Goal: Information Seeking & Learning: Find specific fact

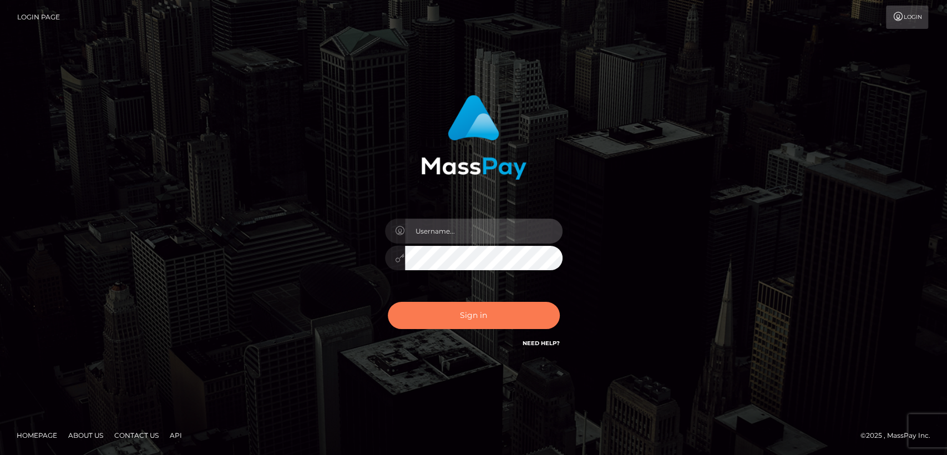
type input "nt.es"
click at [478, 324] on button "Sign in" at bounding box center [474, 315] width 172 height 27
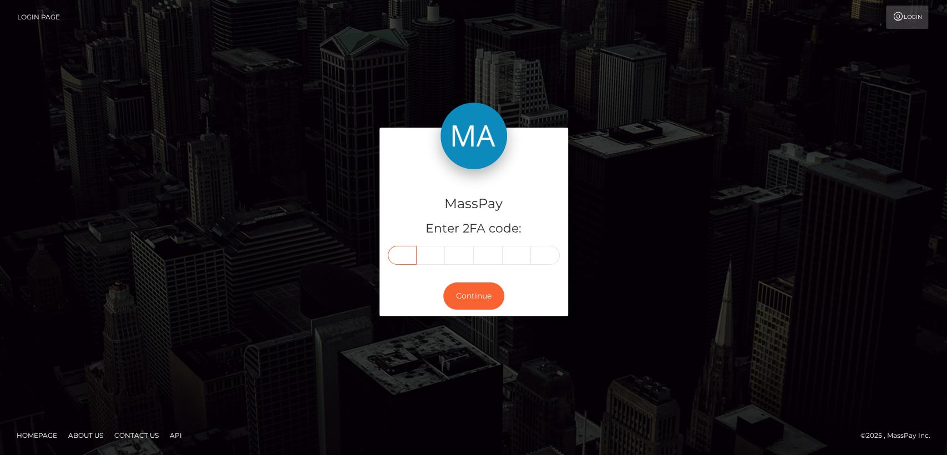
click at [398, 260] on input "text" at bounding box center [402, 255] width 29 height 19
paste input "0"
type input "0"
type input "4"
type input "3"
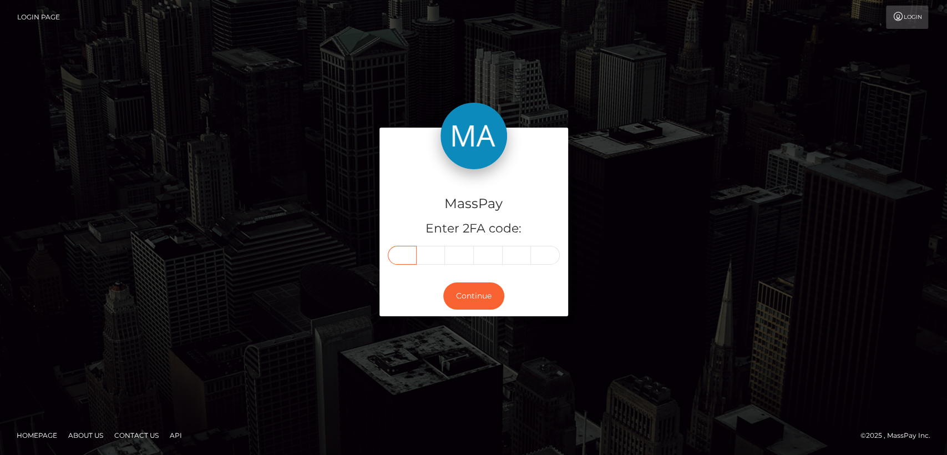
type input "7"
type input "5"
type input "9"
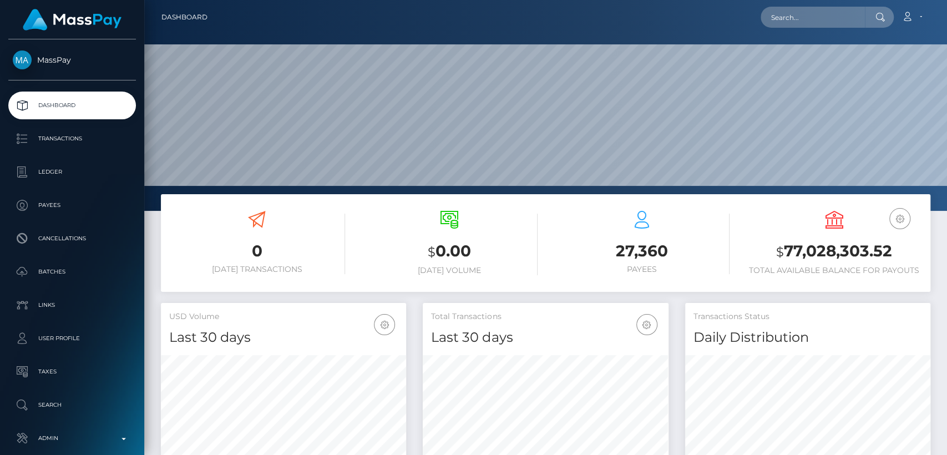
scroll to position [196, 245]
click at [852, 26] on input "text" at bounding box center [812, 17] width 104 height 21
paste input "[PERSON_NAME][EMAIL_ADDRESS][PERSON_NAME][DOMAIN_NAME]"
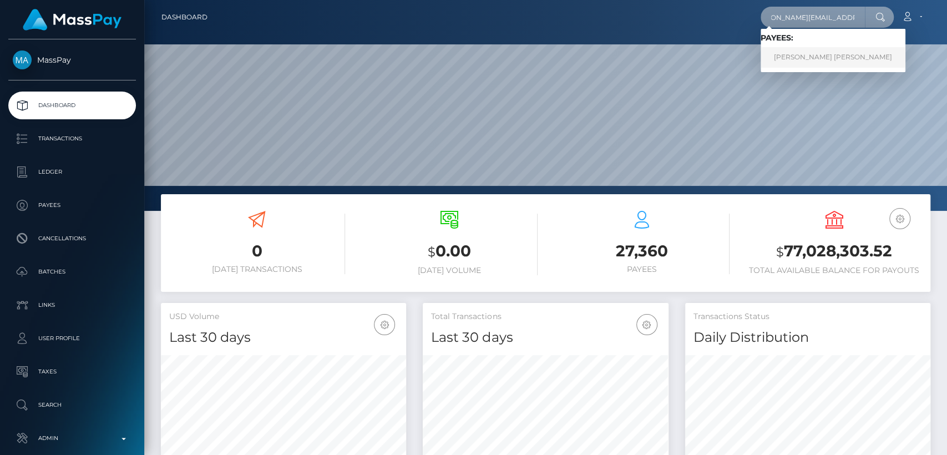
type input "[PERSON_NAME][EMAIL_ADDRESS][PERSON_NAME][DOMAIN_NAME]"
click at [843, 48] on link "SHENNA BROOK WILBER" at bounding box center [832, 57] width 145 height 21
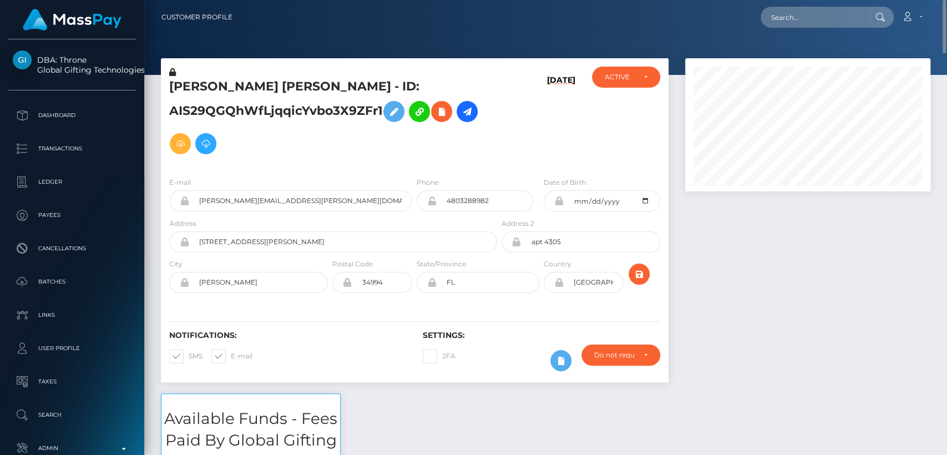
click at [182, 83] on h5 "[PERSON_NAME] [PERSON_NAME] - ID: AIS29QGQhWfLjqqicYvbo3X9ZFr1" at bounding box center [330, 119] width 322 height 82
copy h5 "[PERSON_NAME]"
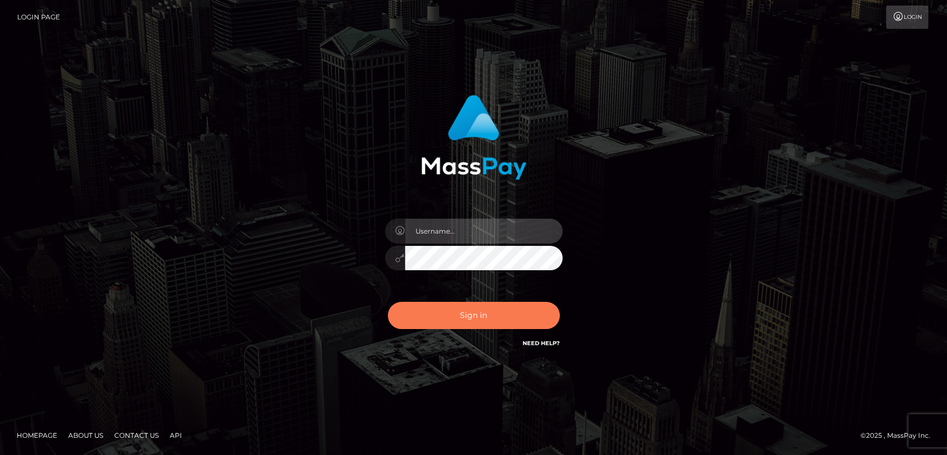
type input "nt.es"
click at [456, 311] on button "Sign in" at bounding box center [474, 315] width 172 height 27
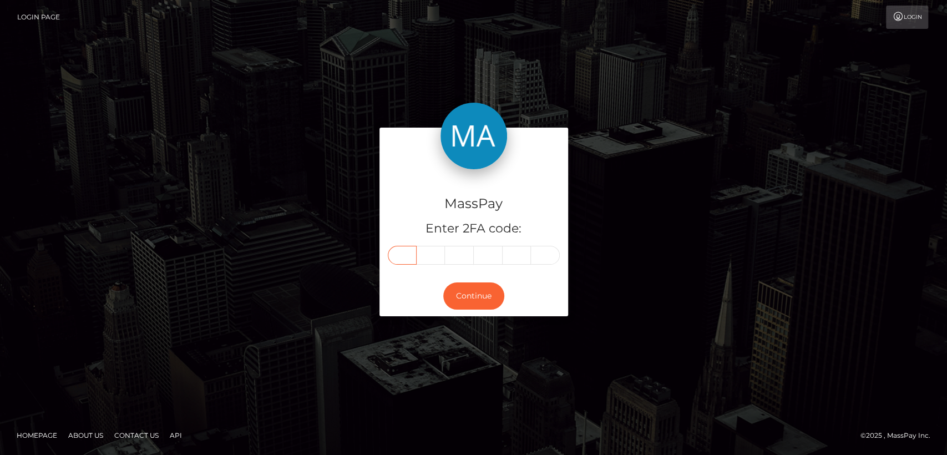
click at [408, 254] on input "text" at bounding box center [402, 255] width 29 height 19
paste input "4"
type input "4"
type input "2"
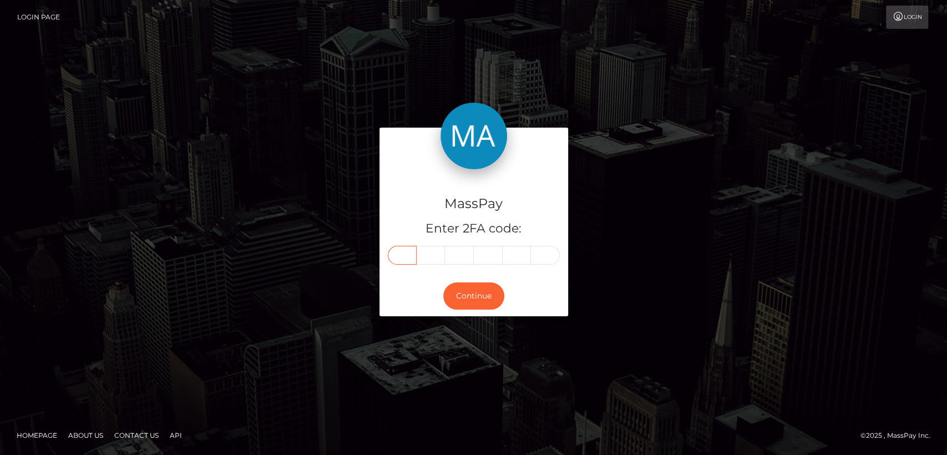
type input "5"
type input "1"
type input "0"
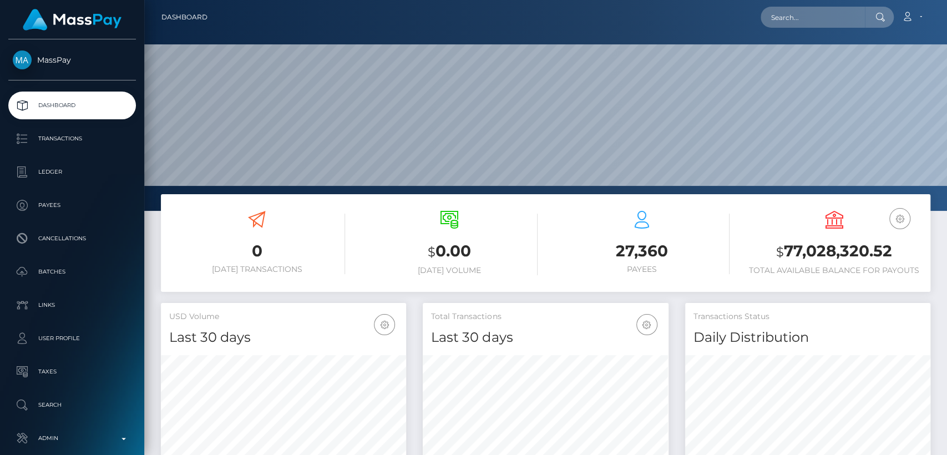
scroll to position [196, 245]
click at [780, 13] on input "text" at bounding box center [812, 17] width 104 height 21
paste input "[EMAIL_ADDRESS][DOMAIN_NAME]"
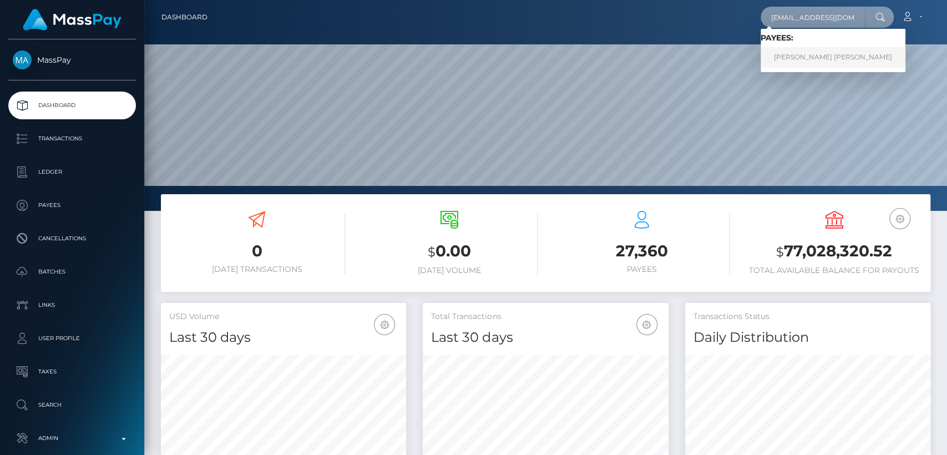
type input "[EMAIL_ADDRESS][DOMAIN_NAME]"
click at [773, 52] on link "[PERSON_NAME] [PERSON_NAME]" at bounding box center [832, 57] width 145 height 21
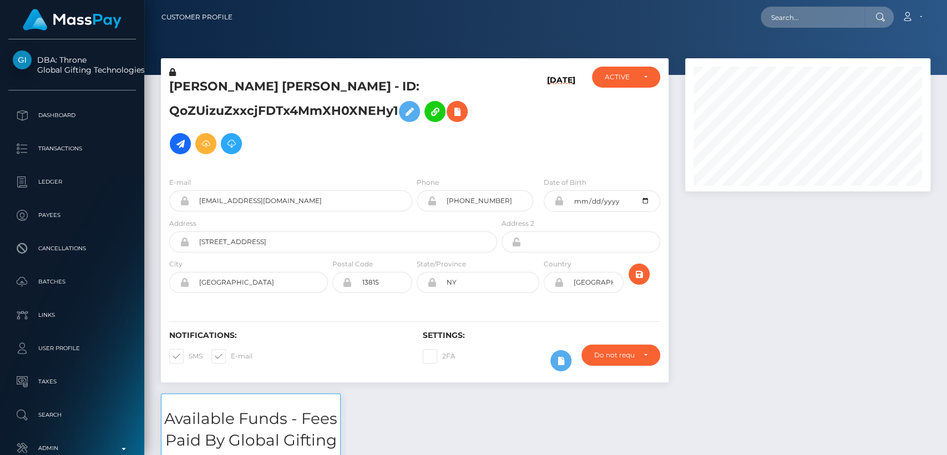
scroll to position [133, 245]
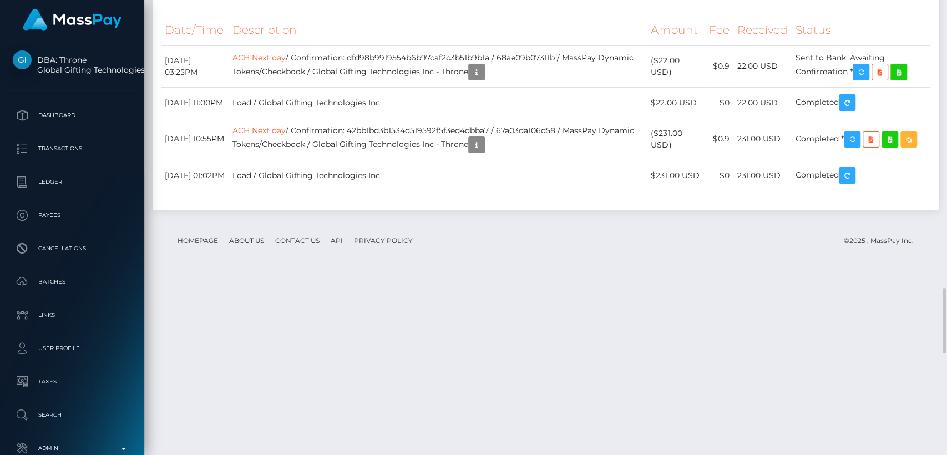
scroll to position [1913, 0]
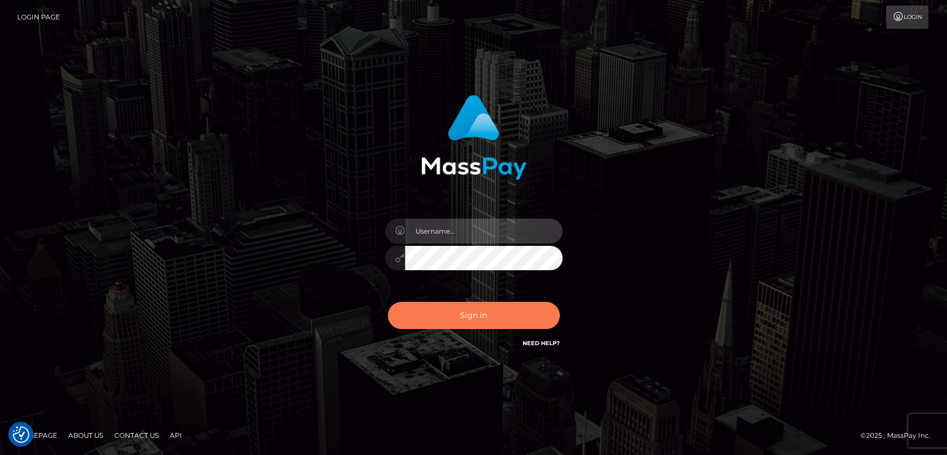
type input "nt.es"
click at [473, 311] on button "Sign in" at bounding box center [474, 315] width 172 height 27
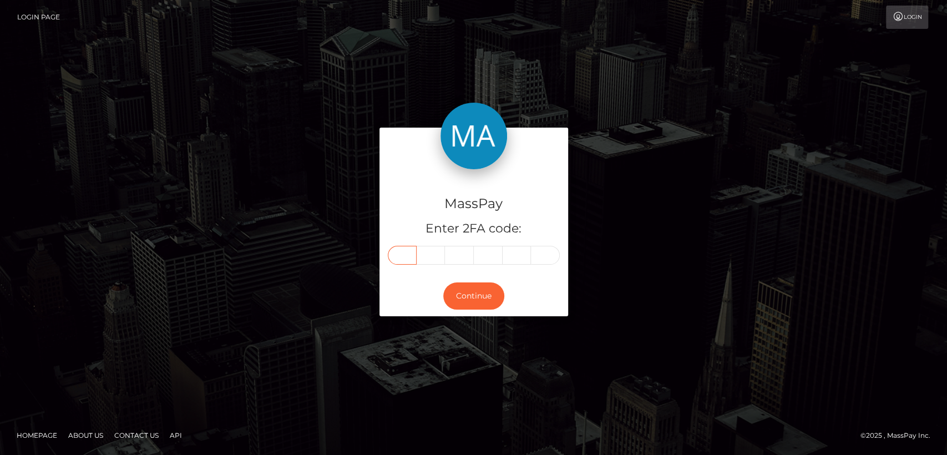
click at [405, 257] on input "text" at bounding box center [402, 255] width 29 height 19
paste input "2"
type input "2"
type input "6"
type input "8"
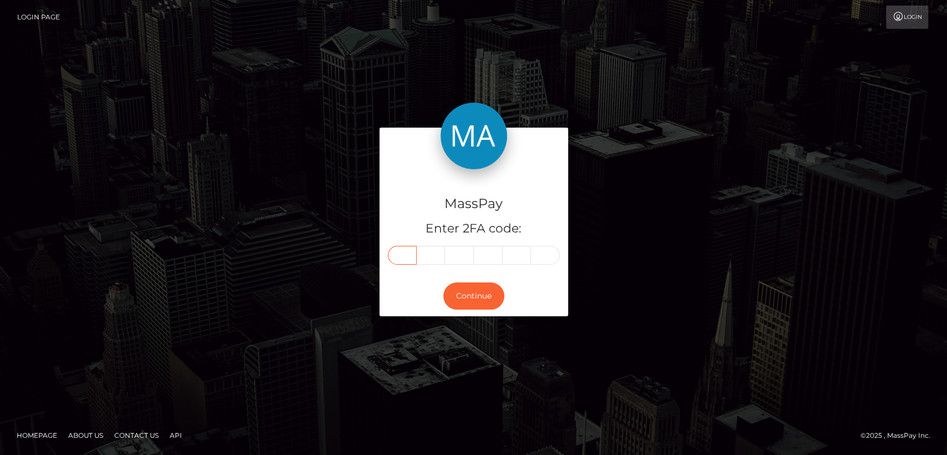
type input "5"
type input "1"
type input "6"
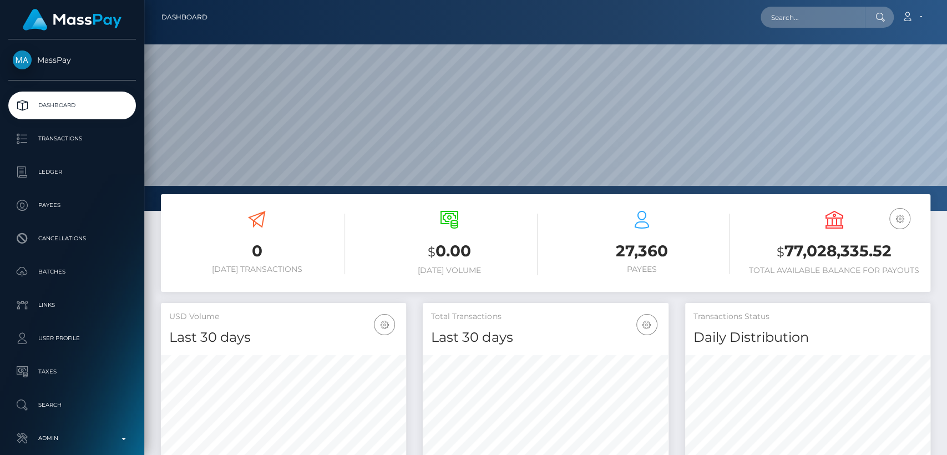
scroll to position [304, 245]
click at [816, 23] on input "text" at bounding box center [812, 17] width 104 height 21
paste input "[EMAIL_ADDRESS][DOMAIN_NAME]"
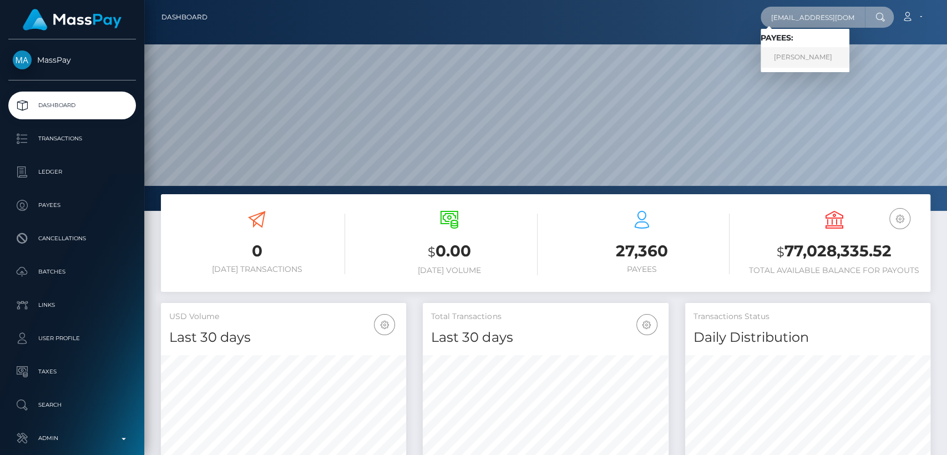
type input "[EMAIL_ADDRESS][DOMAIN_NAME]"
click at [794, 60] on link "MERVE AKINCI" at bounding box center [804, 57] width 89 height 21
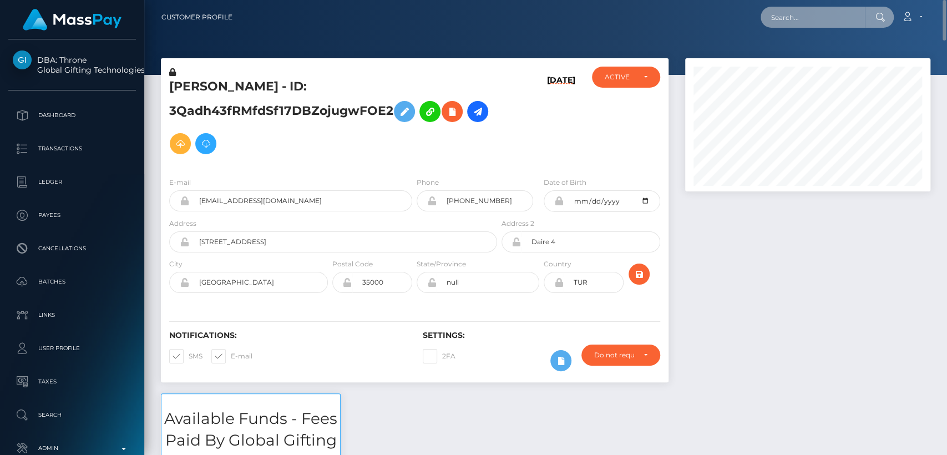
click at [820, 18] on input "text" at bounding box center [812, 17] width 104 height 21
paste input "shenna.schleicher@yahoo.com"
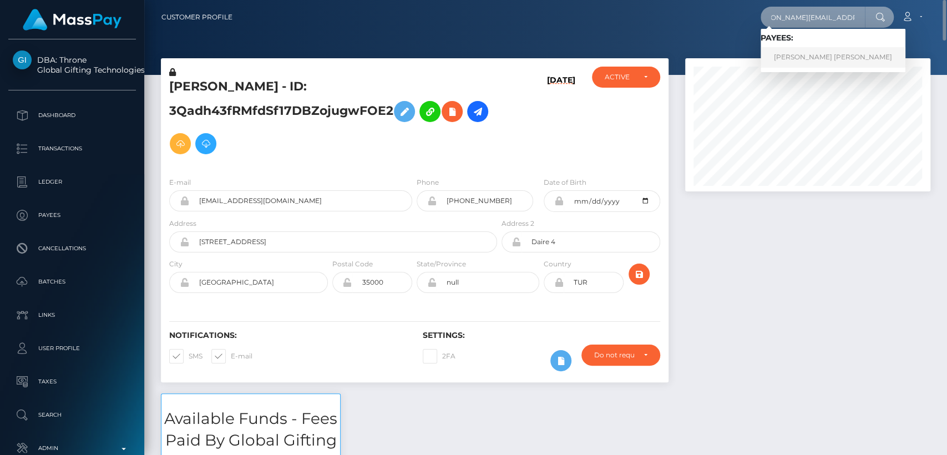
type input "shenna.schleicher@yahoo.com"
click at [819, 54] on link "SHENNA BROOK WILBER" at bounding box center [832, 57] width 145 height 21
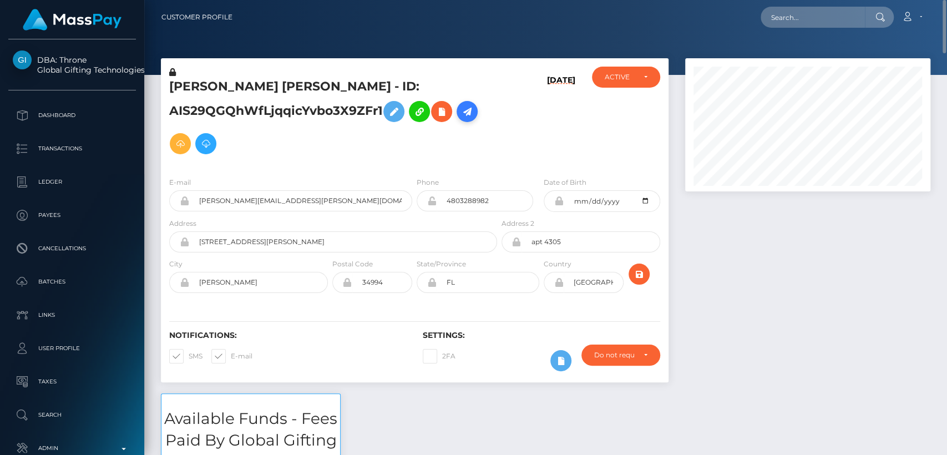
click at [469, 119] on link at bounding box center [466, 111] width 21 height 21
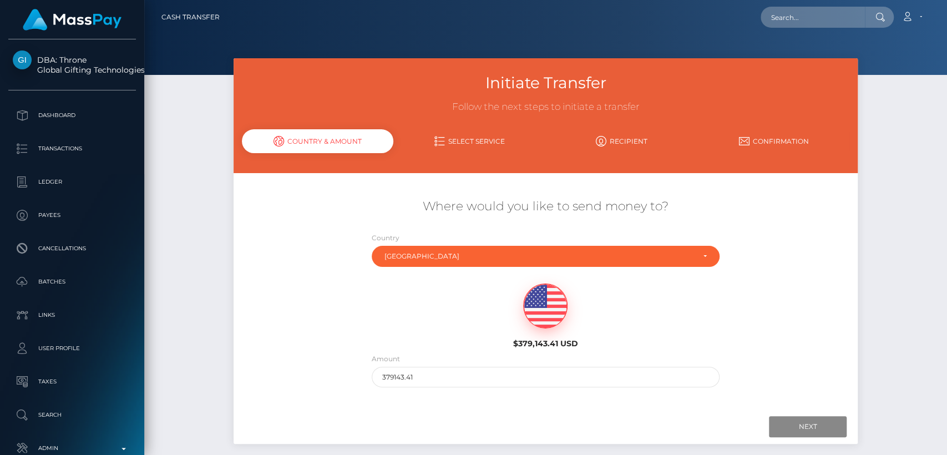
click at [397, 365] on div "Amount 379143.41" at bounding box center [546, 370] width 348 height 34
click at [399, 378] on input "379143.41" at bounding box center [546, 377] width 348 height 21
type input "200"
click at [779, 429] on input "Next" at bounding box center [808, 426] width 78 height 21
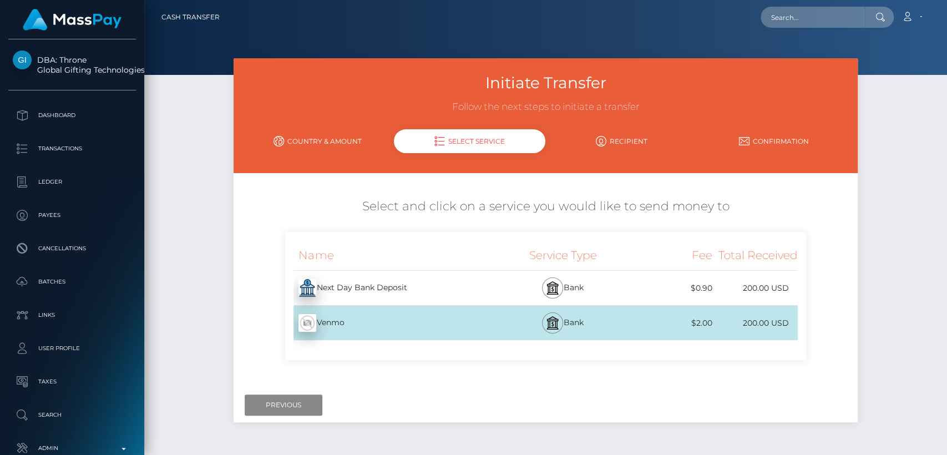
scroll to position [34, 0]
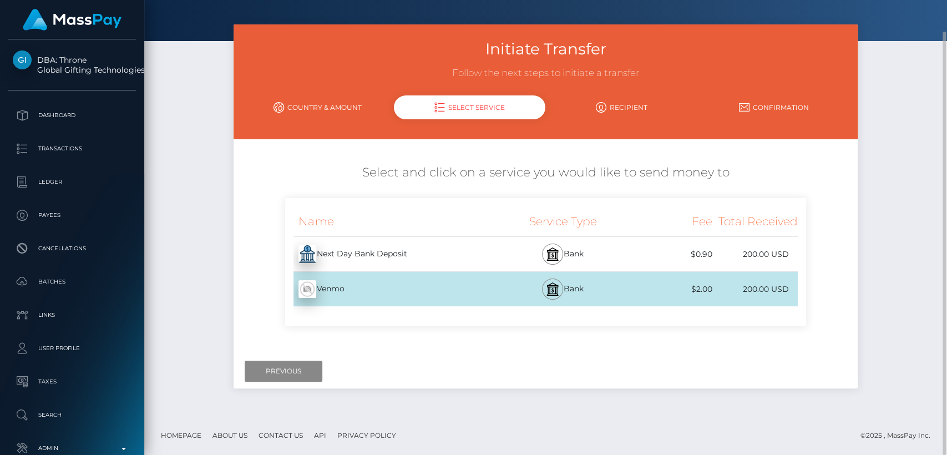
click at [216, 57] on div "Initiate Transfer Follow the next steps to initiate a transfer Country & Amount…" at bounding box center [545, 220] width 803 height 392
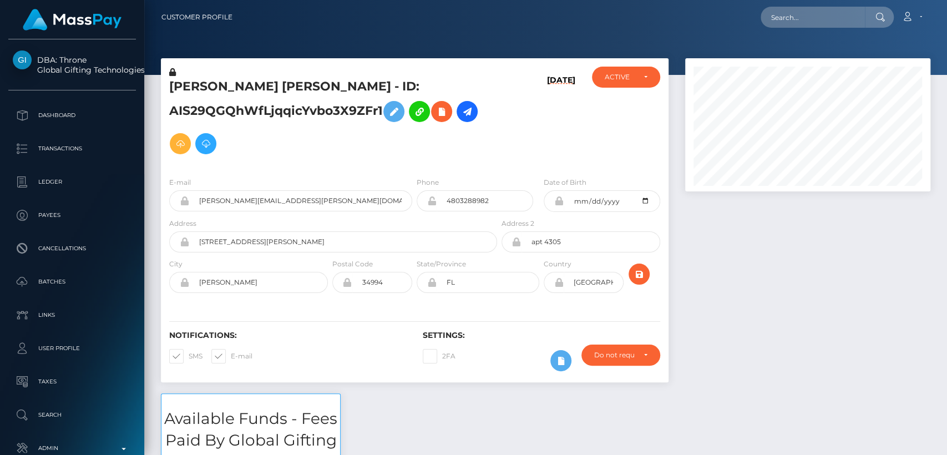
scroll to position [133, 245]
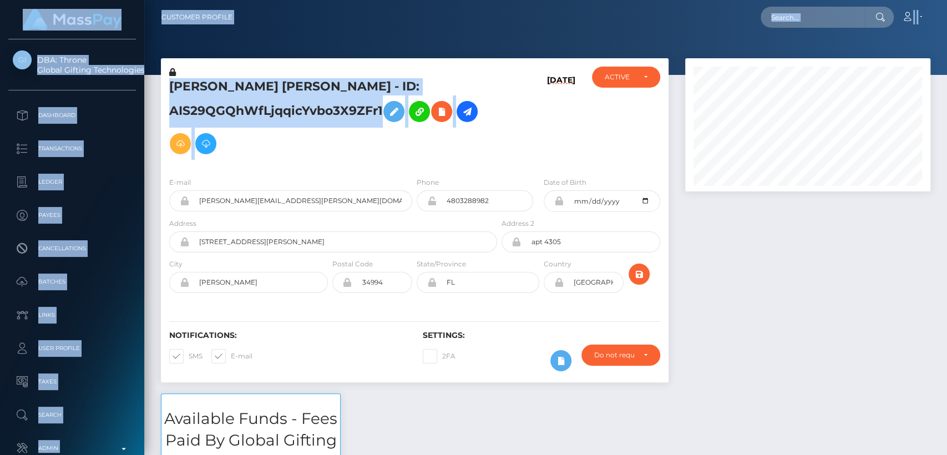
drag, startPoint x: 0, startPoint y: 0, endPoint x: 358, endPoint y: -54, distance: 362.3
click at [358, 0] on html "DBA: Throne Global Gifting Technologies Inc Dashboard Transactions Ledger Payee…" at bounding box center [473, 227] width 947 height 455
click at [537, 60] on div "SHENNA BROOK WILBER - ID: AIS29QGQhWfLjqqicYvbo3X9ZFr1 07/22/25" at bounding box center [414, 113] width 507 height 110
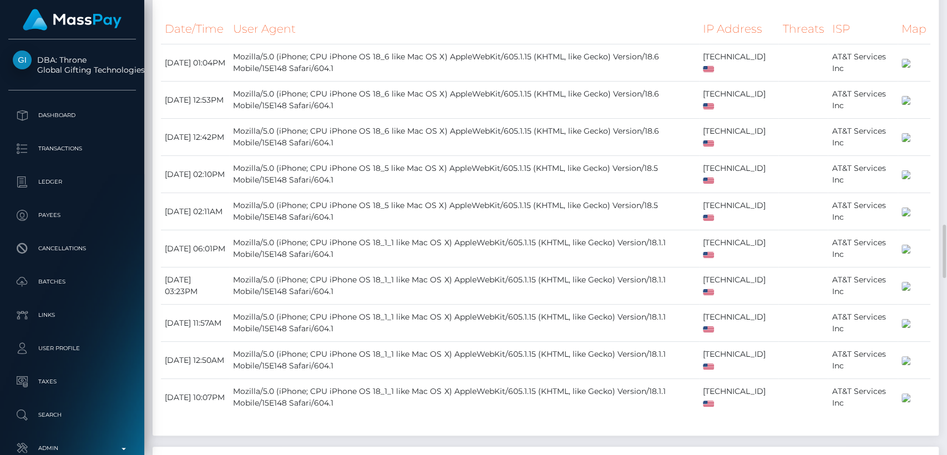
scroll to position [1881, 0]
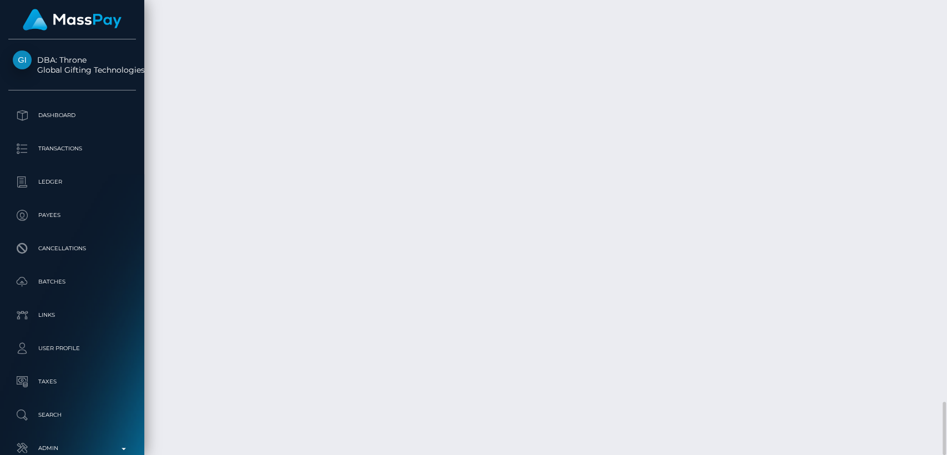
scroll to position [133, 245]
click at [424, 287] on div "Additional Info" at bounding box center [425, 285] width 72 height 21
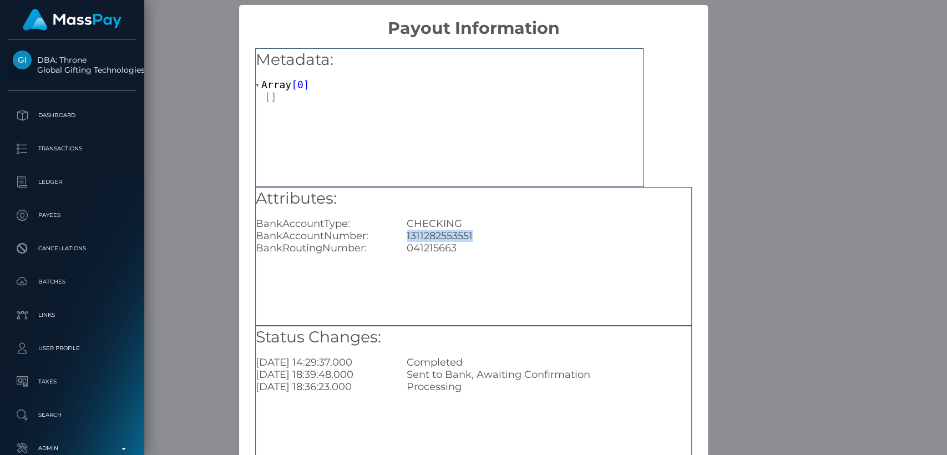
drag, startPoint x: 471, startPoint y: 234, endPoint x: 396, endPoint y: 240, distance: 75.1
click at [398, 240] on div "1311282553551" at bounding box center [548, 236] width 301 height 12
copy div "1311282553551"
click at [160, 397] on div "× Payout Information Metadata: Array [ 0 ] Attributes: BankAccountType: CHECKIN…" at bounding box center [473, 227] width 947 height 455
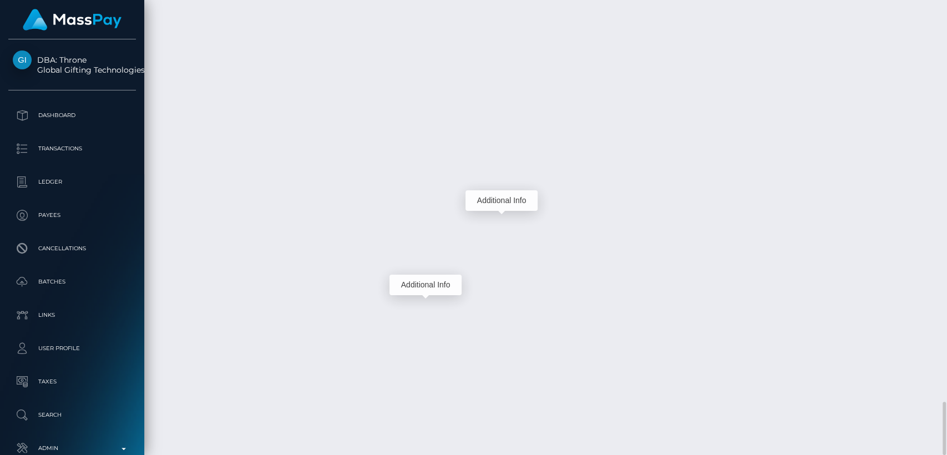
click at [499, 202] on div "Additional Info" at bounding box center [501, 200] width 72 height 21
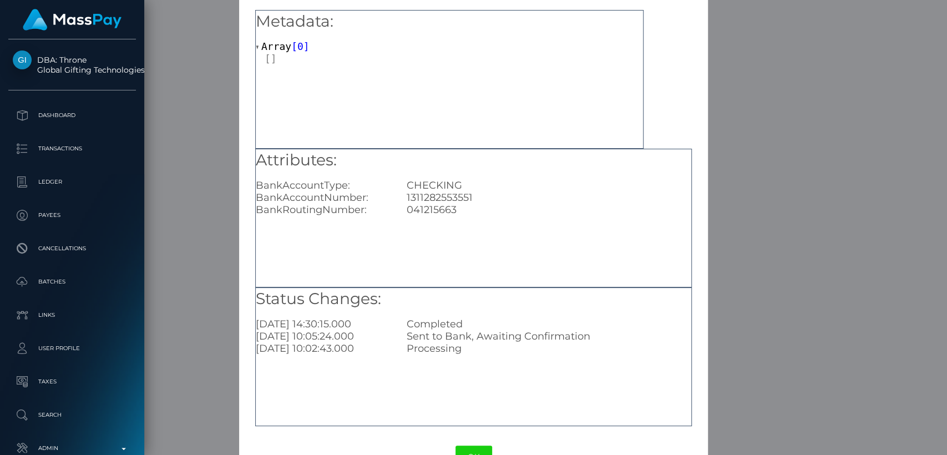
scroll to position [73, 0]
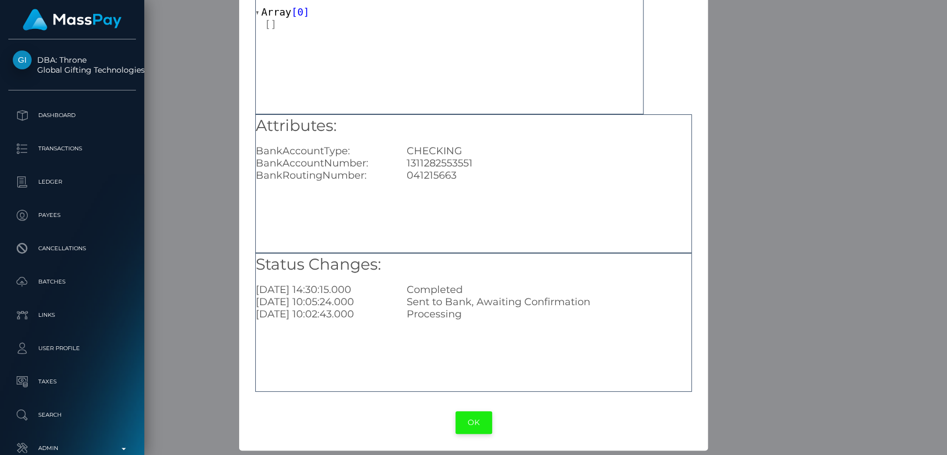
click at [470, 424] on button "OK" at bounding box center [473, 422] width 37 height 23
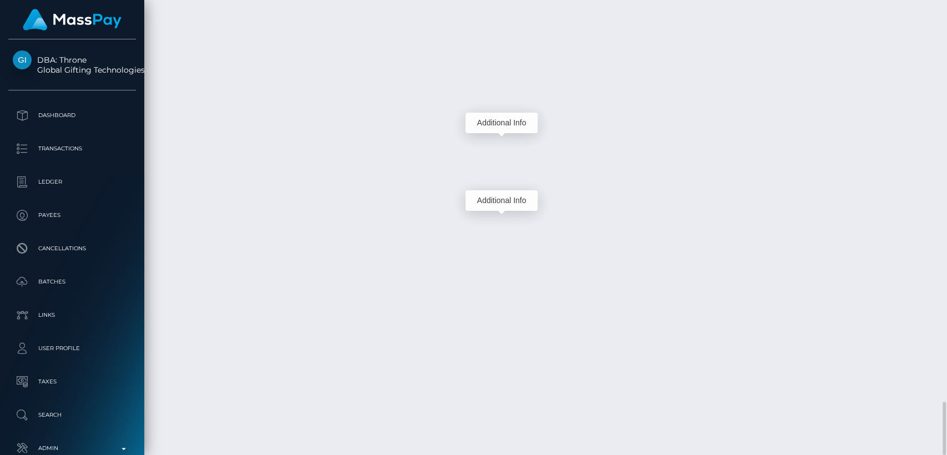
scroll to position [133, 245]
click at [501, 126] on div "Additional Info" at bounding box center [501, 123] width 72 height 21
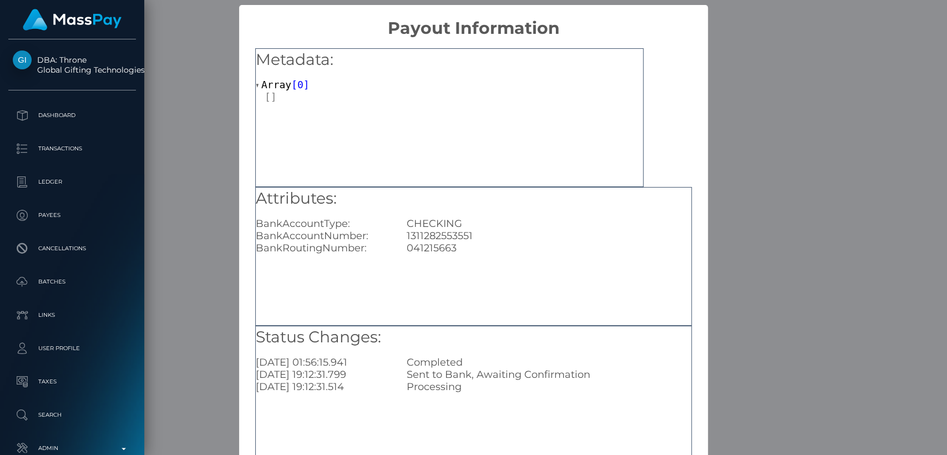
scroll to position [73, 0]
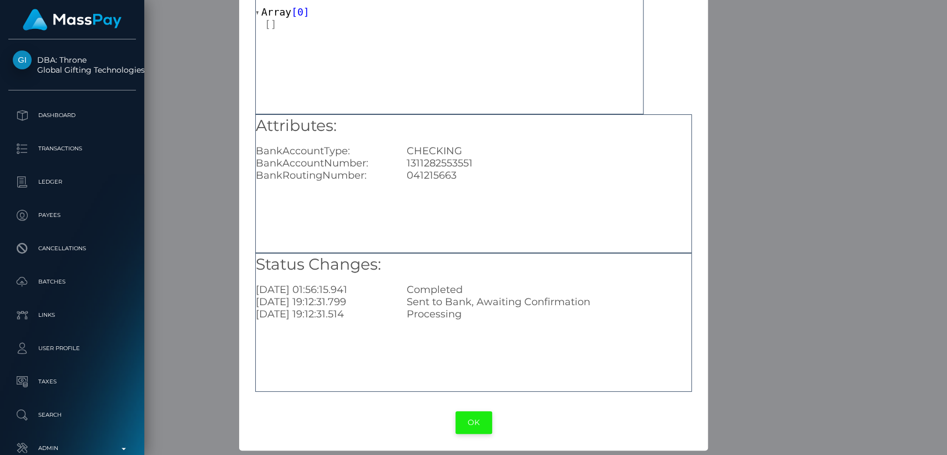
click at [469, 416] on button "OK" at bounding box center [473, 422] width 37 height 23
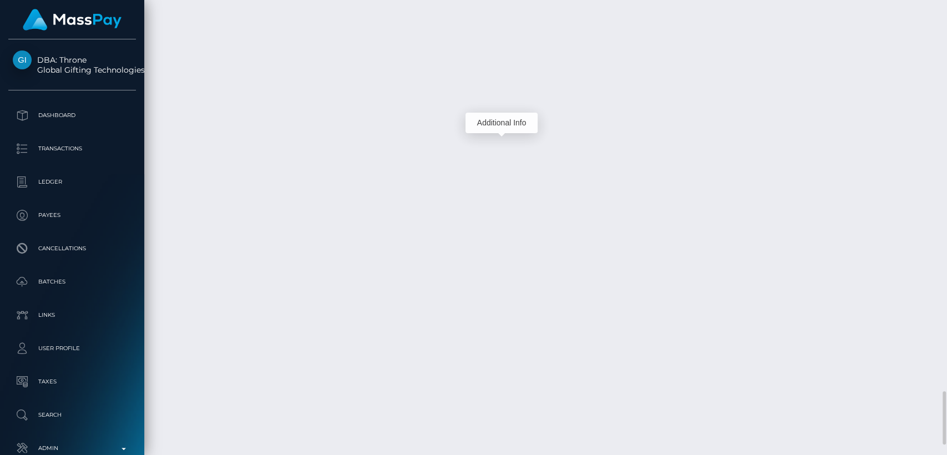
scroll to position [133, 245]
click at [501, 131] on div "Additional Info" at bounding box center [501, 125] width 72 height 21
click at [501, 126] on div "Additional Info" at bounding box center [501, 125] width 72 height 21
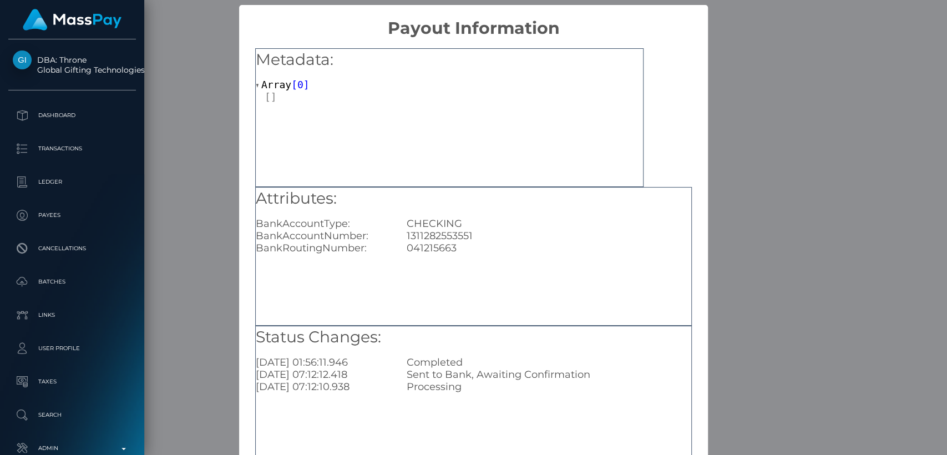
scroll to position [0, 0]
click at [838, 161] on div "× Payout Information Metadata: Array [ 0 ] Attributes: BankAccountType: CHECKIN…" at bounding box center [473, 227] width 947 height 455
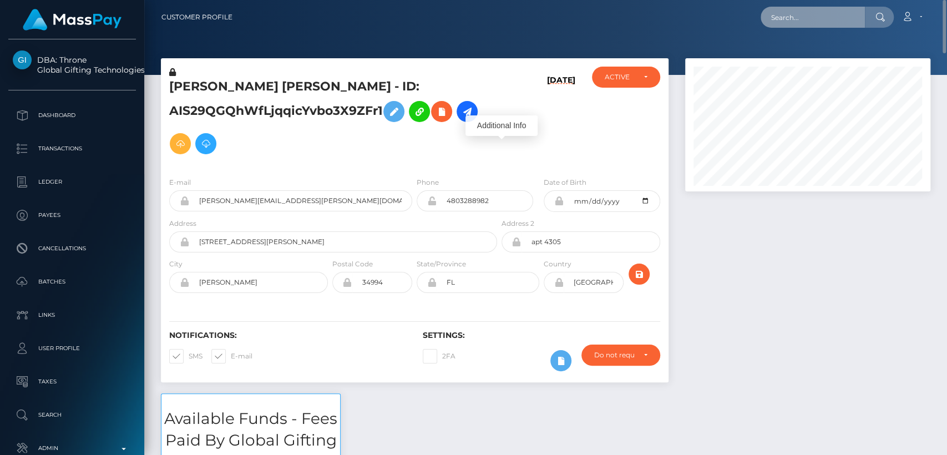
click at [799, 18] on input "text" at bounding box center [812, 17] width 104 height 21
paste input "mrvknc3@gmail.com"
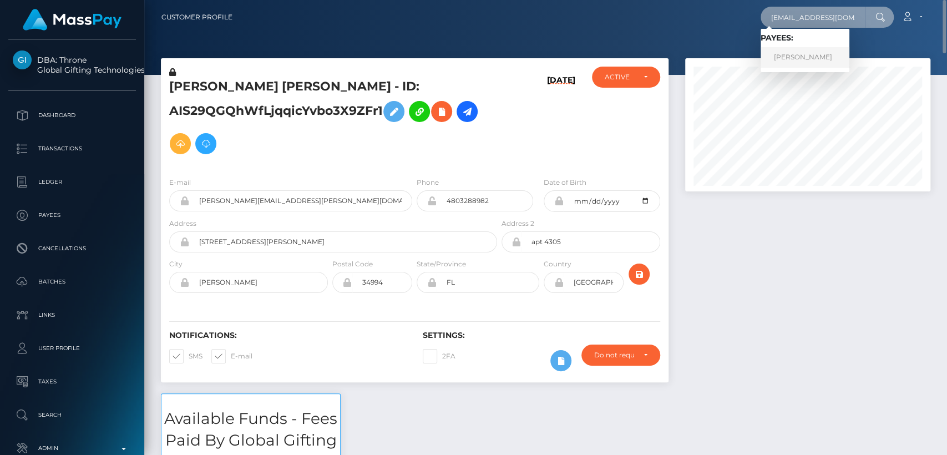
type input "mrvknc3@gmail.com"
click at [786, 63] on link "MERVE AKINCI" at bounding box center [804, 57] width 89 height 21
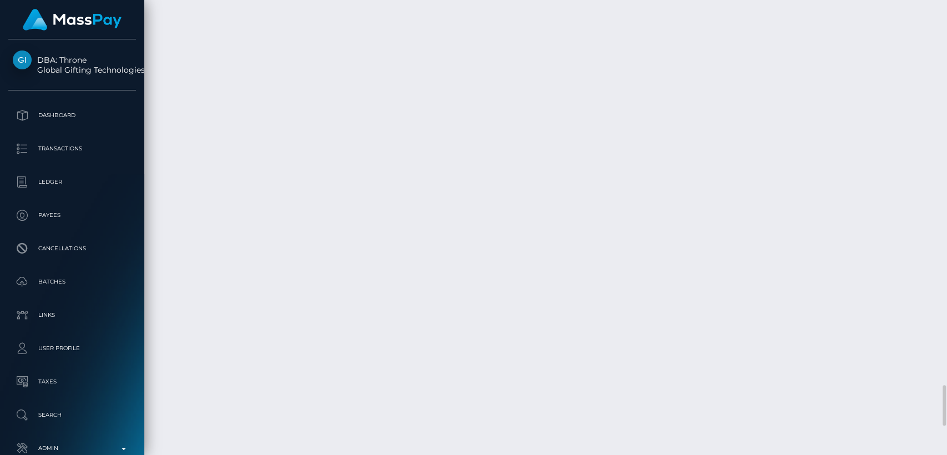
scroll to position [133, 245]
click at [510, 190] on div "Additional Info" at bounding box center [519, 187] width 72 height 21
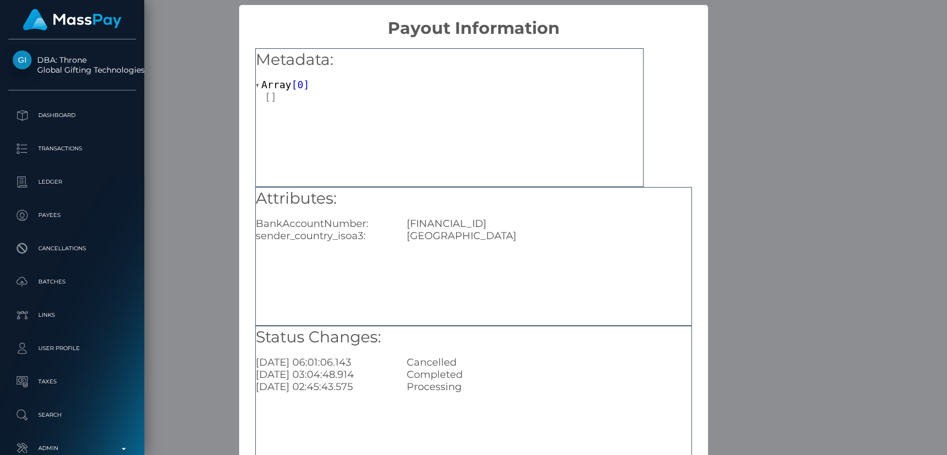
click at [506, 226] on div "TR610006701000000025345585" at bounding box center [548, 223] width 301 height 12
copy div "TR610006701000000025345585"
click at [776, 150] on div "× Payout Information Metadata: Array [ 0 ] Attributes: BankAccountNumber: TR610…" at bounding box center [473, 227] width 947 height 455
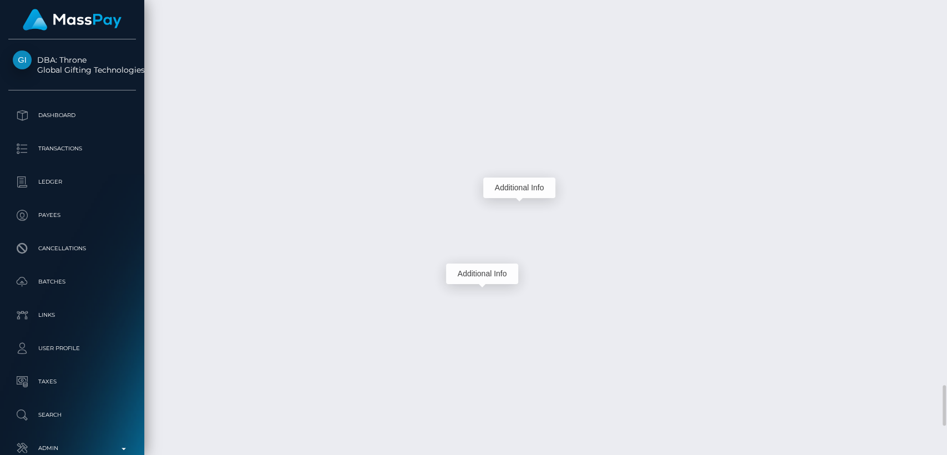
click at [491, 267] on div "Additional Info" at bounding box center [482, 273] width 72 height 21
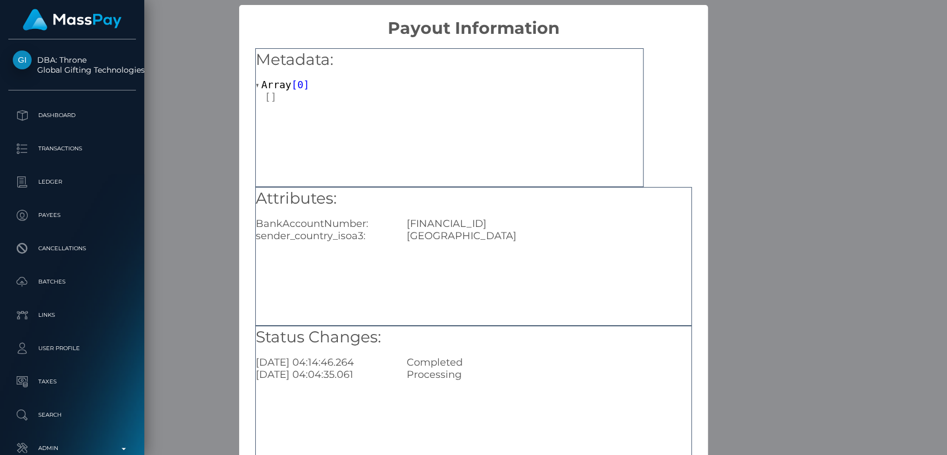
click at [491, 274] on div "Attributes: BankAccountNumber: TR060006701000000030468563 sender_country_isoa3:…" at bounding box center [473, 256] width 436 height 139
click at [737, 106] on div "× Payout Information Metadata: Array [ 0 ] Attributes: BankAccountNumber: TR060…" at bounding box center [473, 227] width 947 height 455
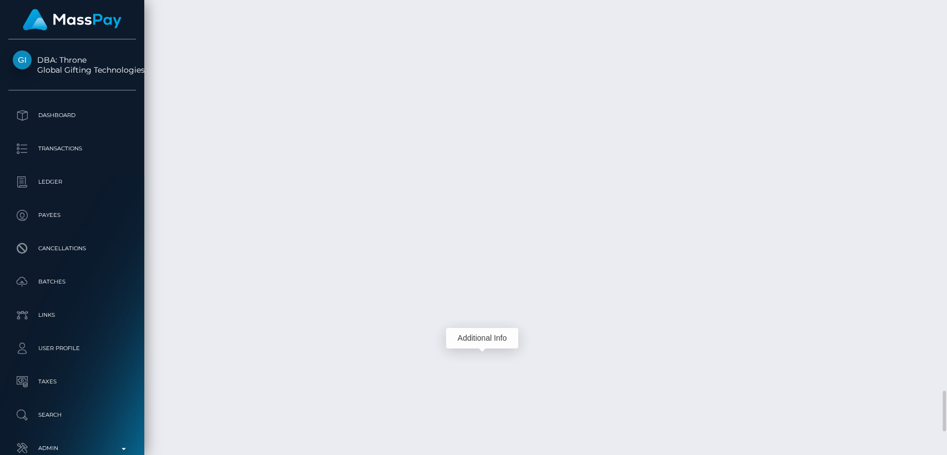
click at [488, 338] on div "Additional Info" at bounding box center [482, 338] width 72 height 21
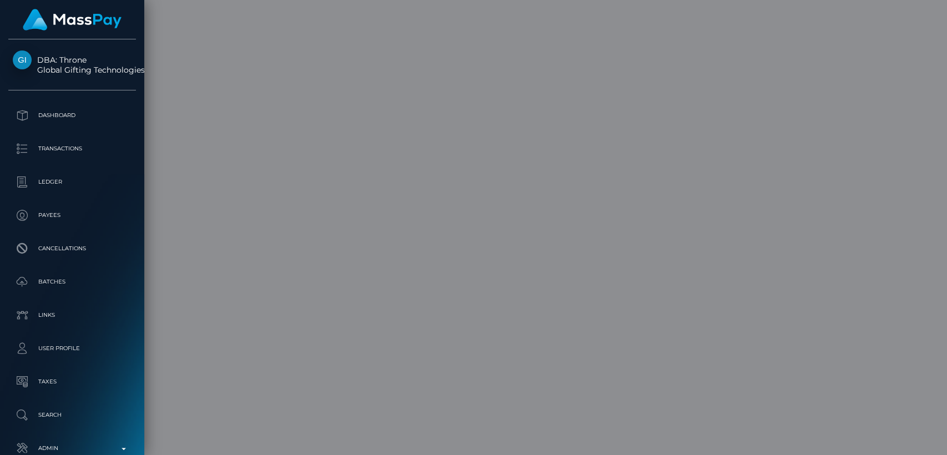
scroll to position [0, 0]
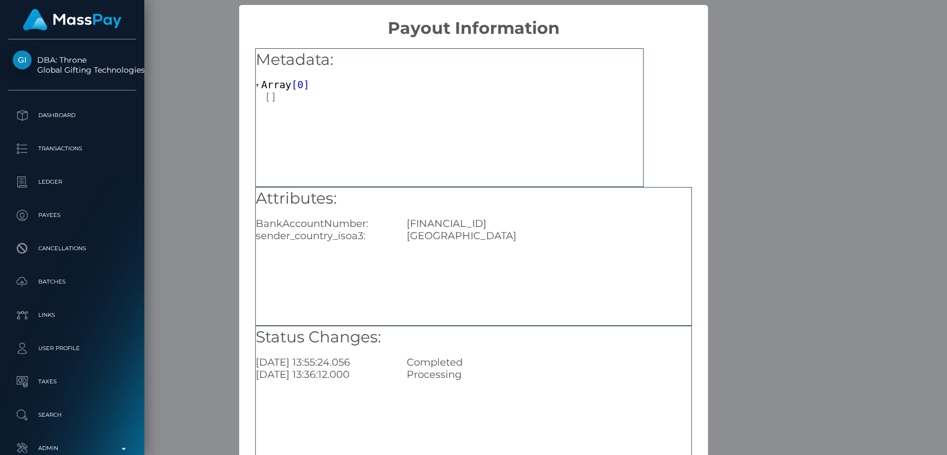
click at [488, 338] on h5 "Status Changes:" at bounding box center [473, 337] width 435 height 22
click at [733, 321] on div "× Payout Information Metadata: Array [ 0 ] Attributes: BankAccountNumber: TR140…" at bounding box center [473, 227] width 947 height 455
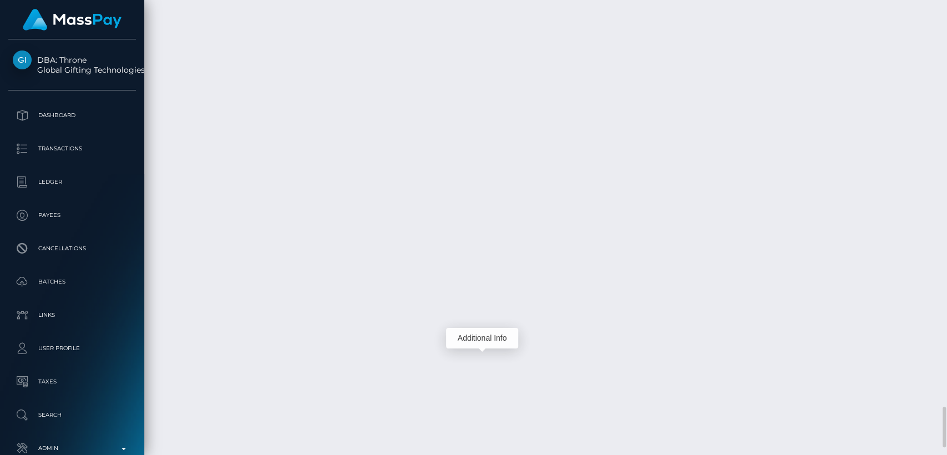
scroll to position [4466, 0]
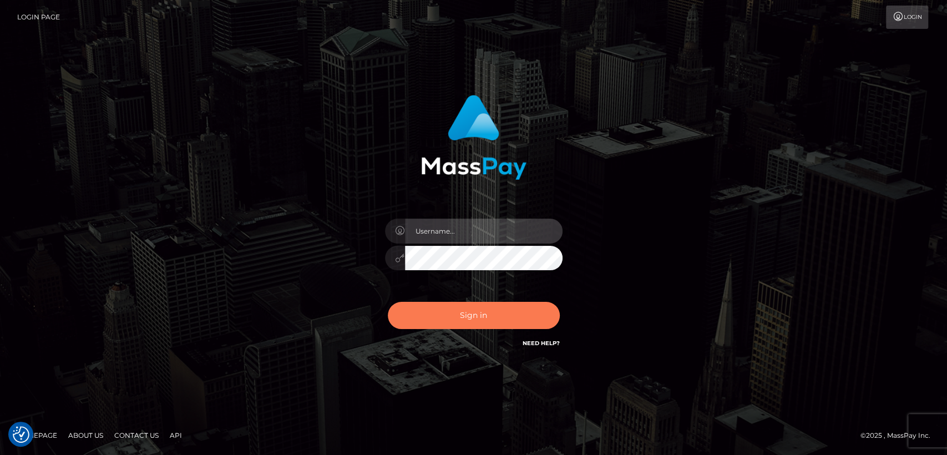
type input "[DOMAIN_NAME]"
click at [461, 306] on button "Sign in" at bounding box center [474, 315] width 172 height 27
